Goal: Find specific fact: Find specific fact

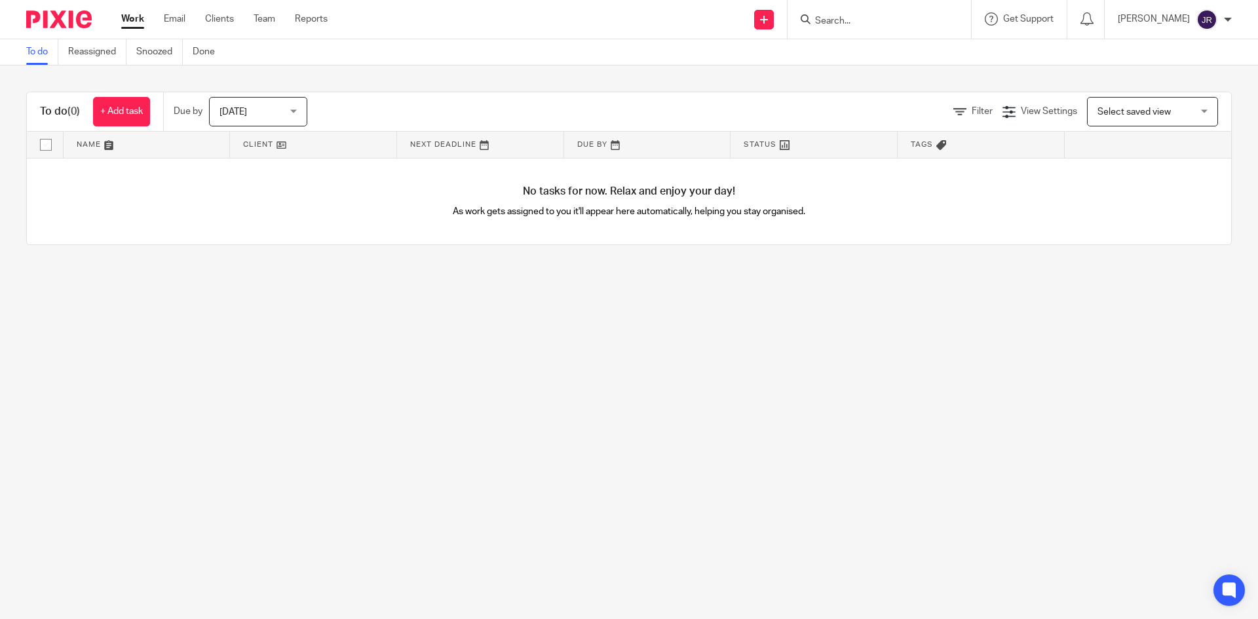
click at [874, 19] on input "Search" at bounding box center [873, 22] width 118 height 12
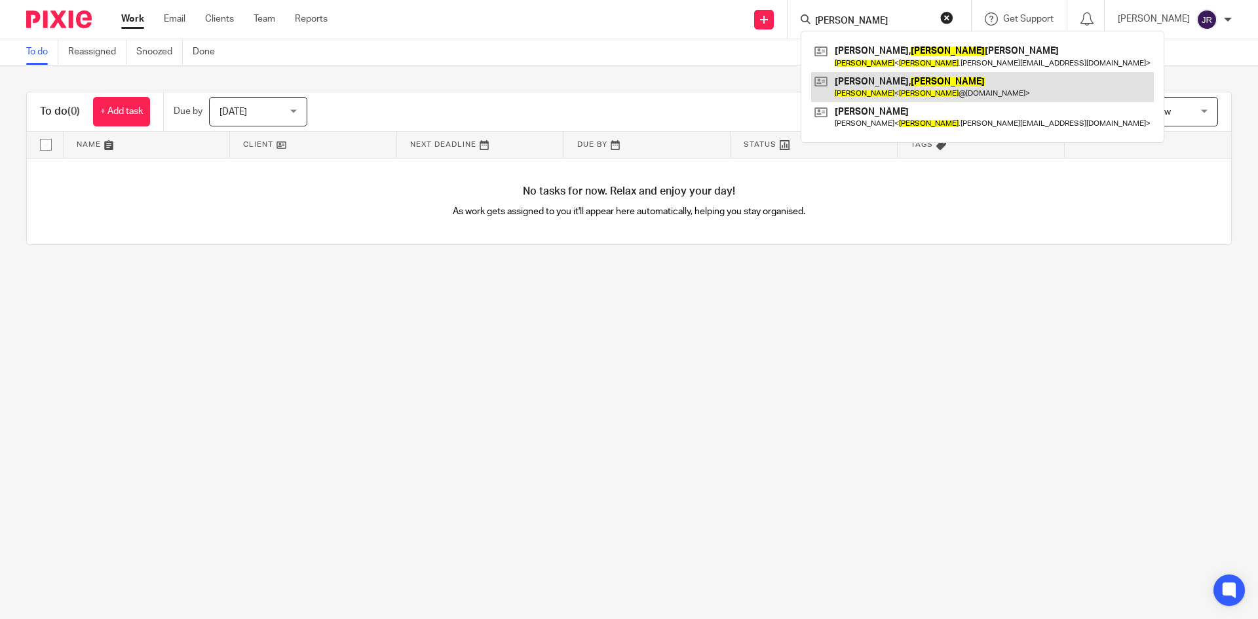
type input "[PERSON_NAME]"
click at [908, 92] on link at bounding box center [982, 87] width 343 height 30
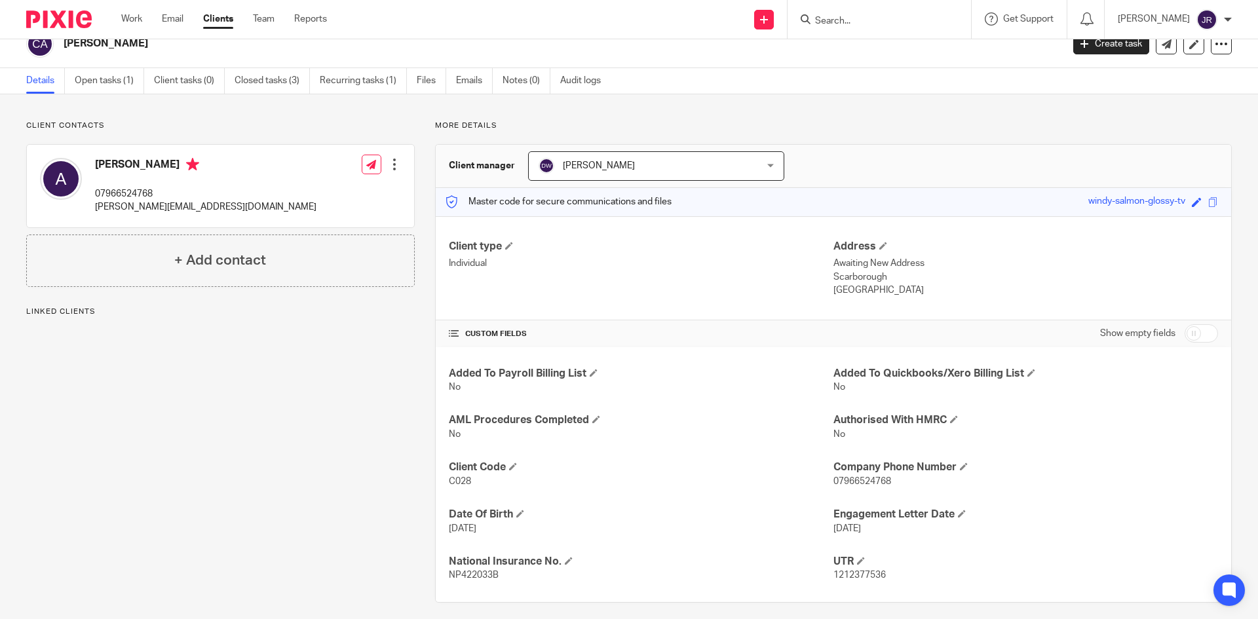
scroll to position [29, 0]
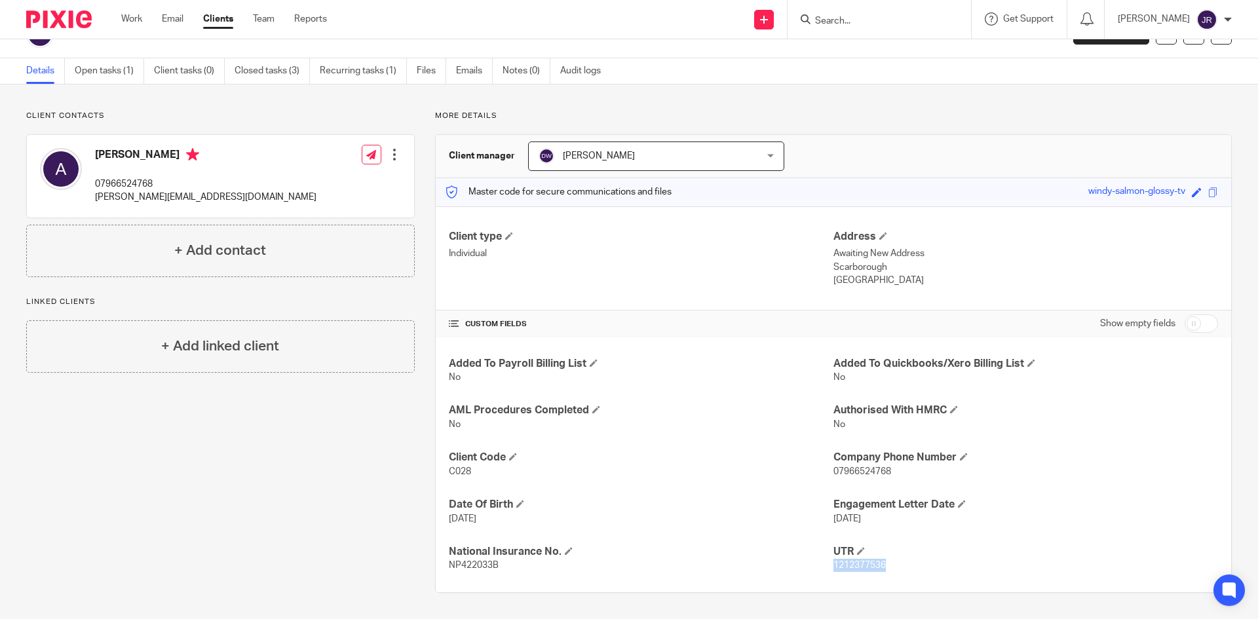
drag, startPoint x: 830, startPoint y: 562, endPoint x: 886, endPoint y: 565, distance: 55.7
click at [886, 565] on p "1212377536" at bounding box center [1025, 565] width 385 height 13
copy span "1212377536"
